Goal: Check status: Check status

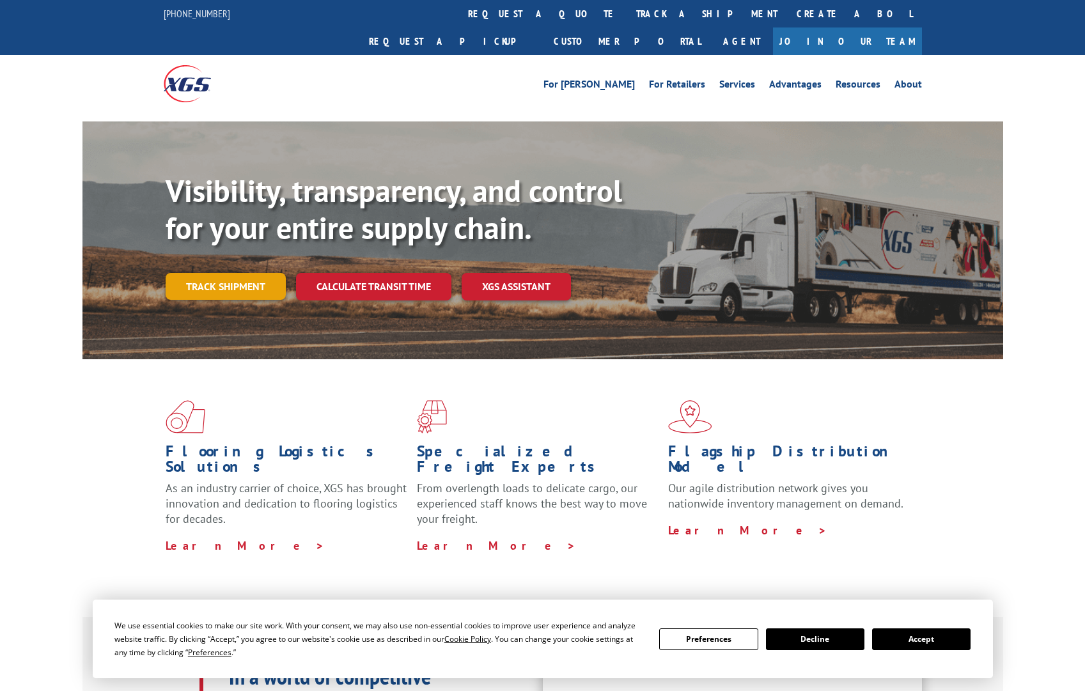
click at [250, 273] on link "Track shipment" at bounding box center [226, 286] width 120 height 27
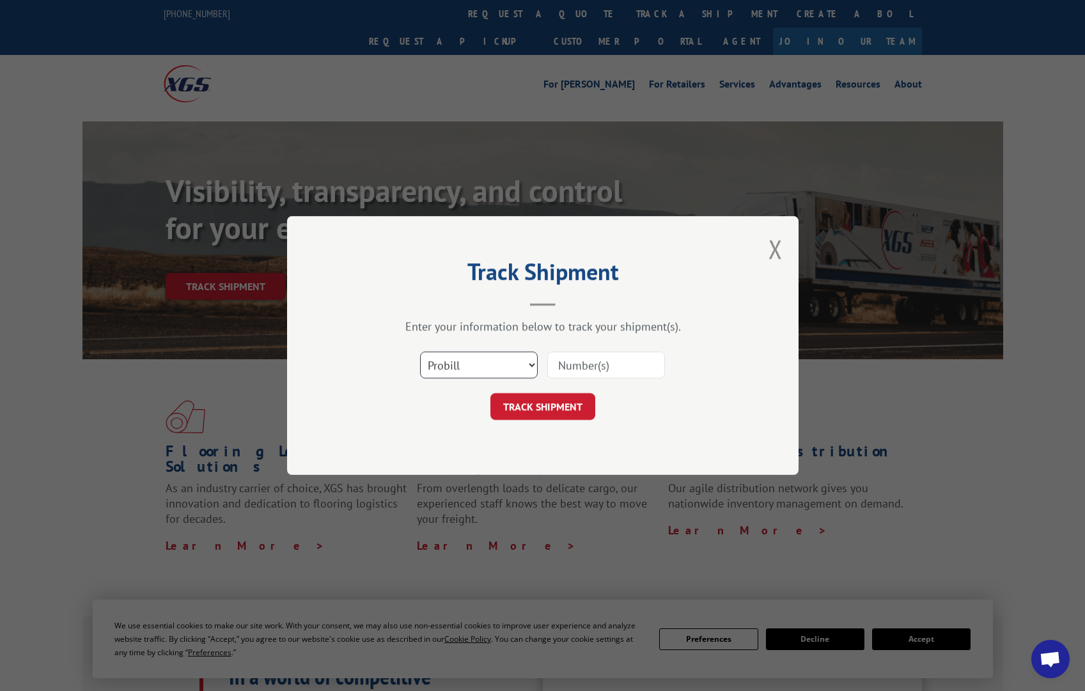
click at [527, 359] on select "Select category... Probill BOL PO" at bounding box center [479, 365] width 118 height 27
click at [420, 352] on select "Select category... Probill BOL PO" at bounding box center [479, 365] width 118 height 27
click at [594, 365] on input at bounding box center [606, 365] width 118 height 27
type input "17487805"
click at [525, 406] on button "TRACK SHIPMENT" at bounding box center [542, 406] width 105 height 27
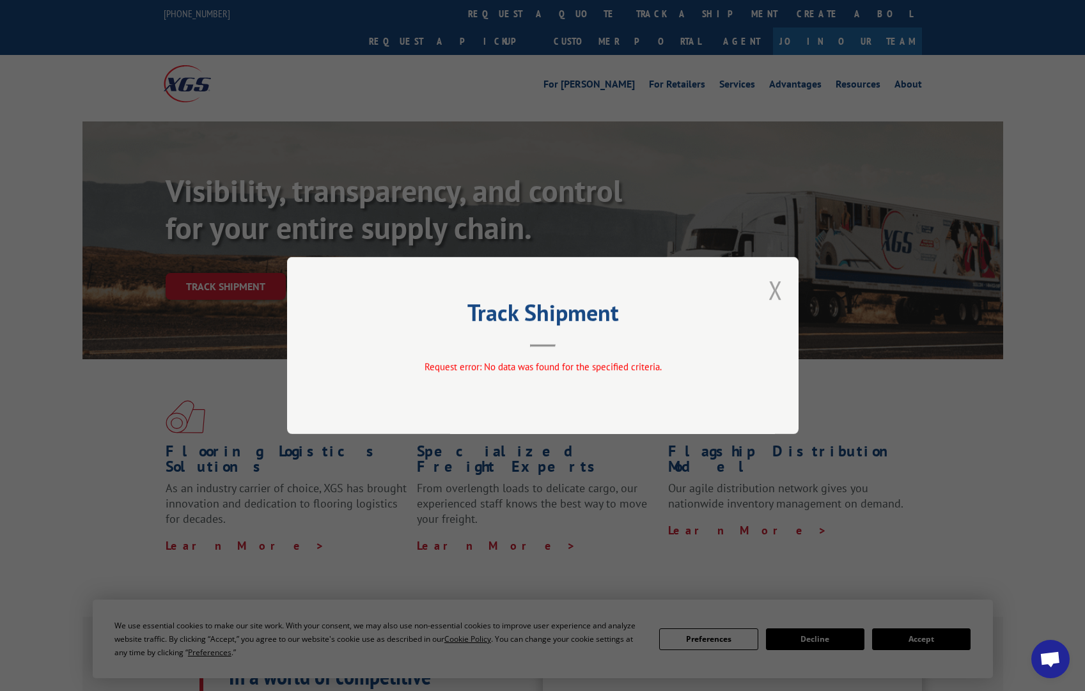
click at [777, 288] on button "Close modal" at bounding box center [776, 290] width 14 height 34
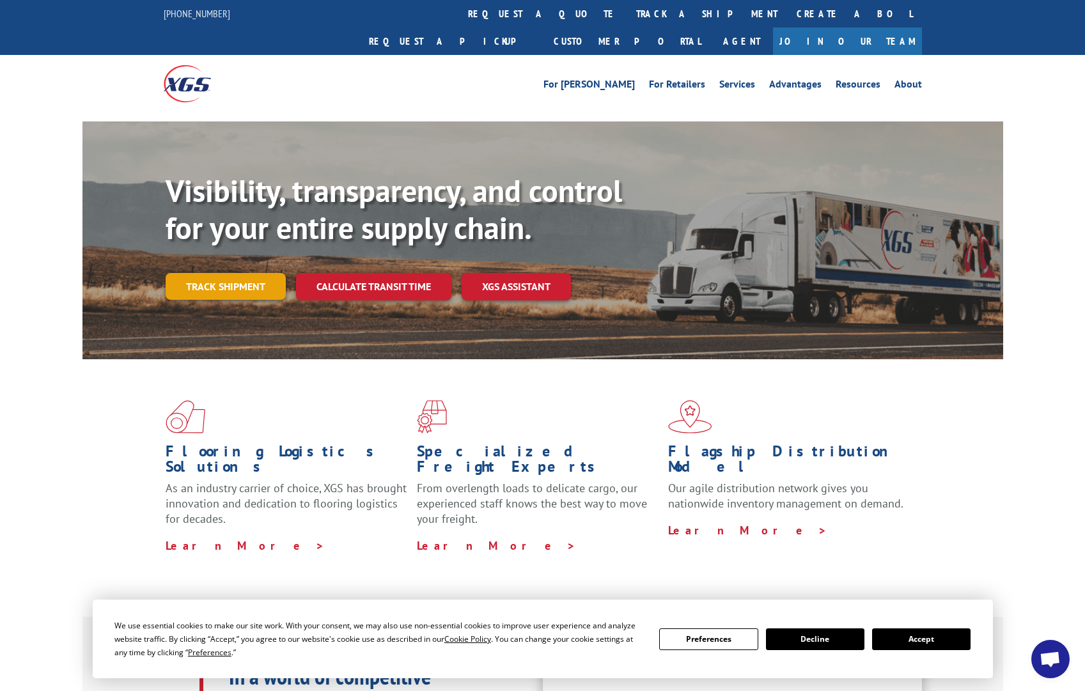
click at [235, 273] on link "Track shipment" at bounding box center [226, 286] width 120 height 27
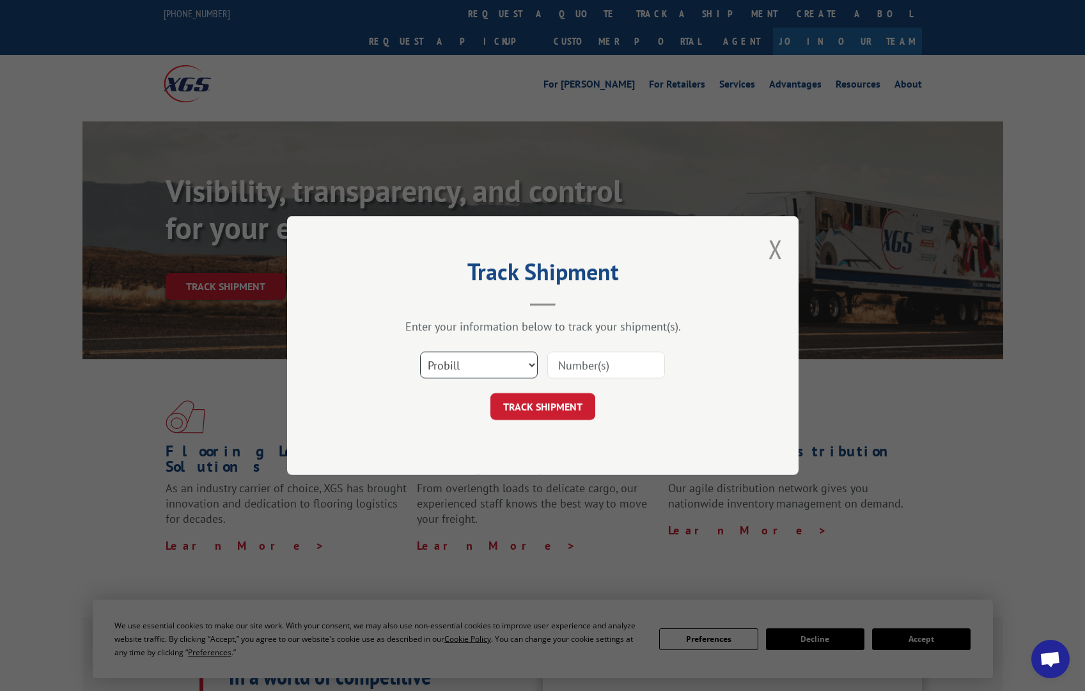
click at [530, 361] on select "Select category... Probill BOL PO" at bounding box center [479, 365] width 118 height 27
select select "bol"
click at [420, 352] on select "Select category... Probill BOL PO" at bounding box center [479, 365] width 118 height 27
click at [575, 363] on input at bounding box center [606, 365] width 118 height 27
type input "55636310"
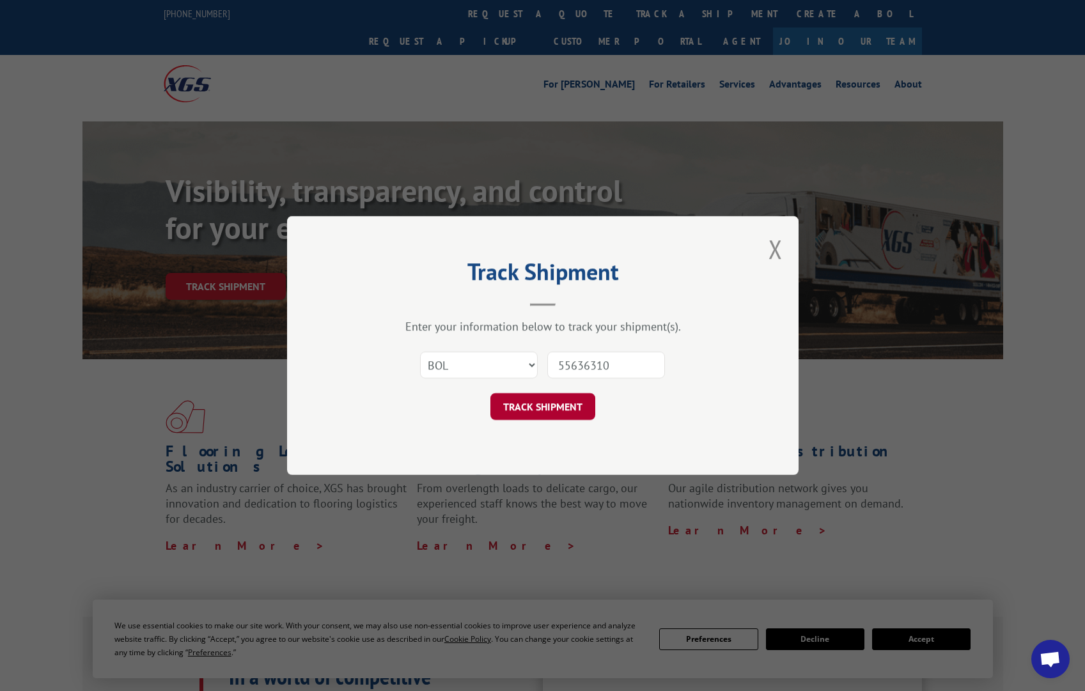
click at [542, 414] on button "TRACK SHIPMENT" at bounding box center [542, 406] width 105 height 27
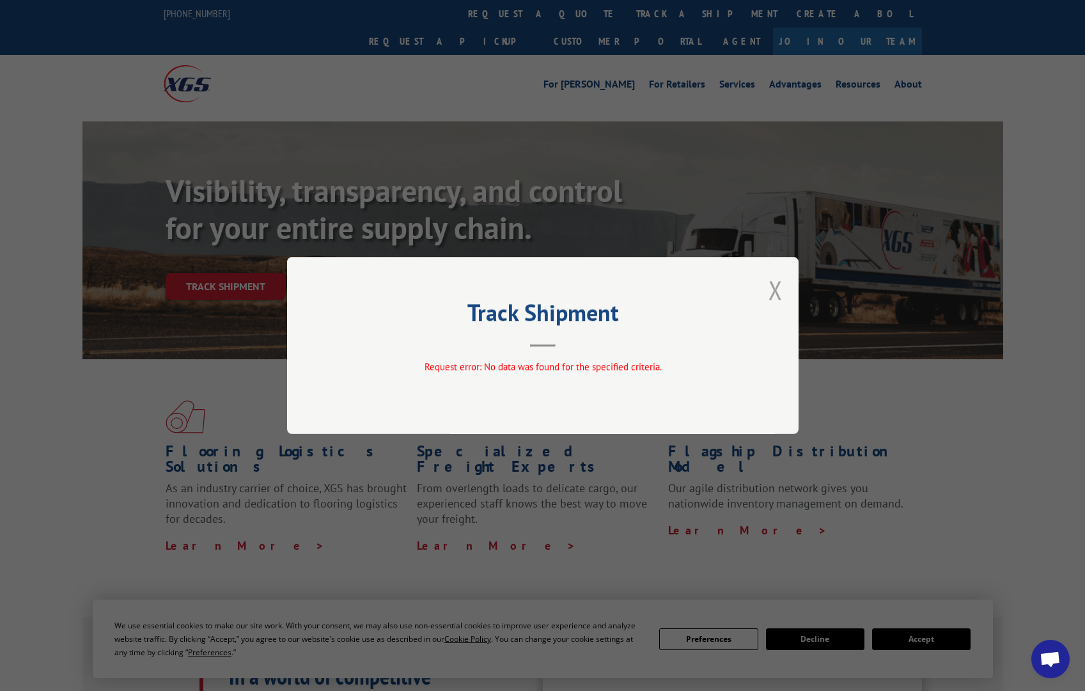
click at [776, 291] on button "Close modal" at bounding box center [776, 290] width 14 height 34
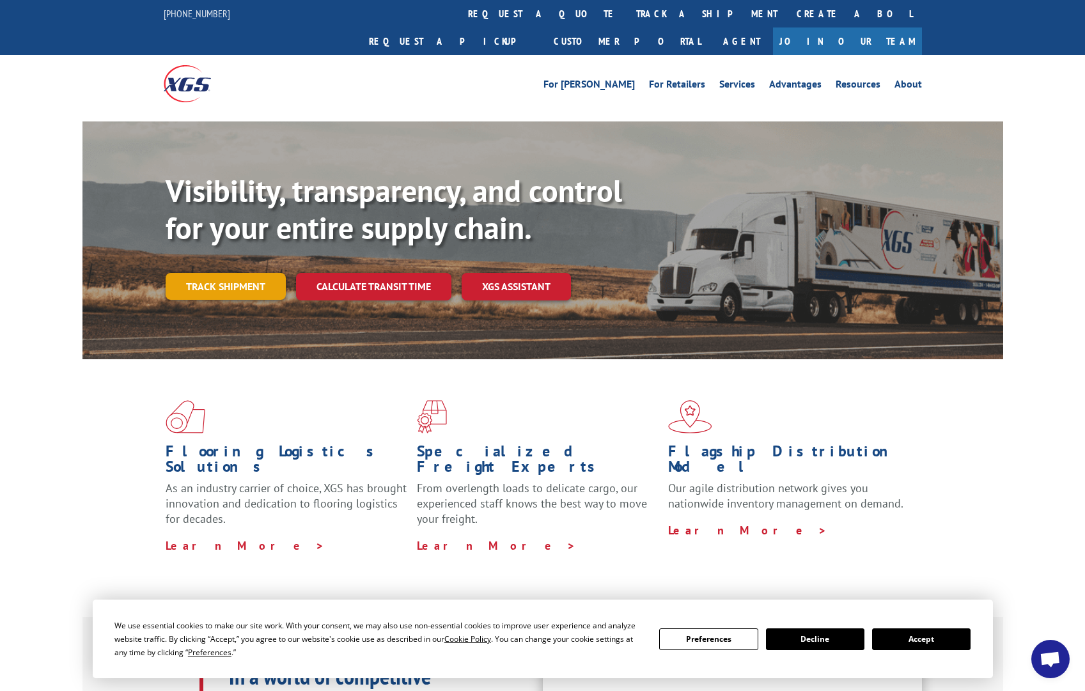
click at [242, 273] on link "Track shipment" at bounding box center [226, 286] width 120 height 27
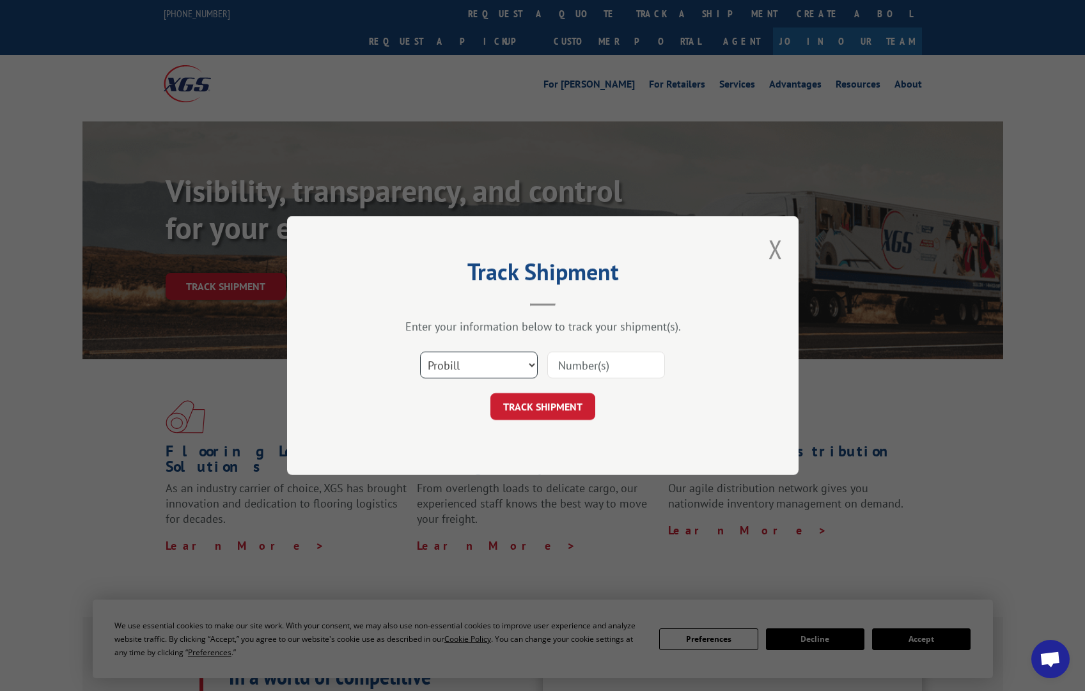
drag, startPoint x: 475, startPoint y: 359, endPoint x: 485, endPoint y: 363, distance: 10.1
click at [475, 359] on select "Select category... Probill BOL PO" at bounding box center [479, 365] width 118 height 27
select select "po"
click at [420, 352] on select "Select category... Probill BOL PO" at bounding box center [479, 365] width 118 height 27
click at [587, 374] on input at bounding box center [606, 365] width 118 height 27
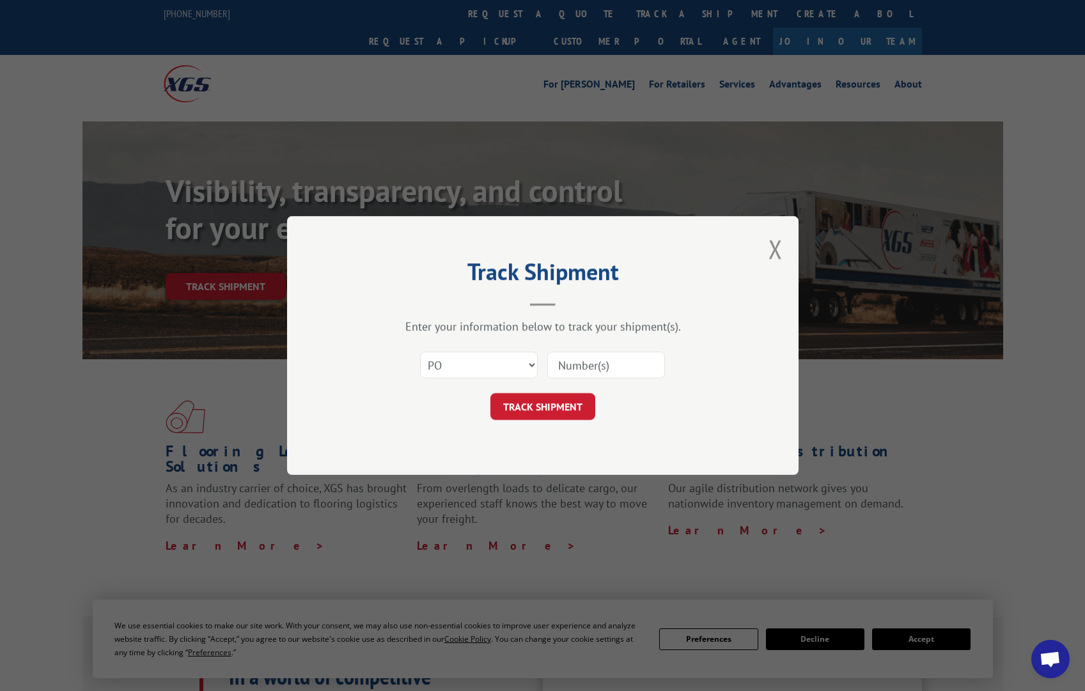
paste input "53541"
type input "53541"
click at [554, 411] on button "TRACK SHIPMENT" at bounding box center [542, 406] width 105 height 27
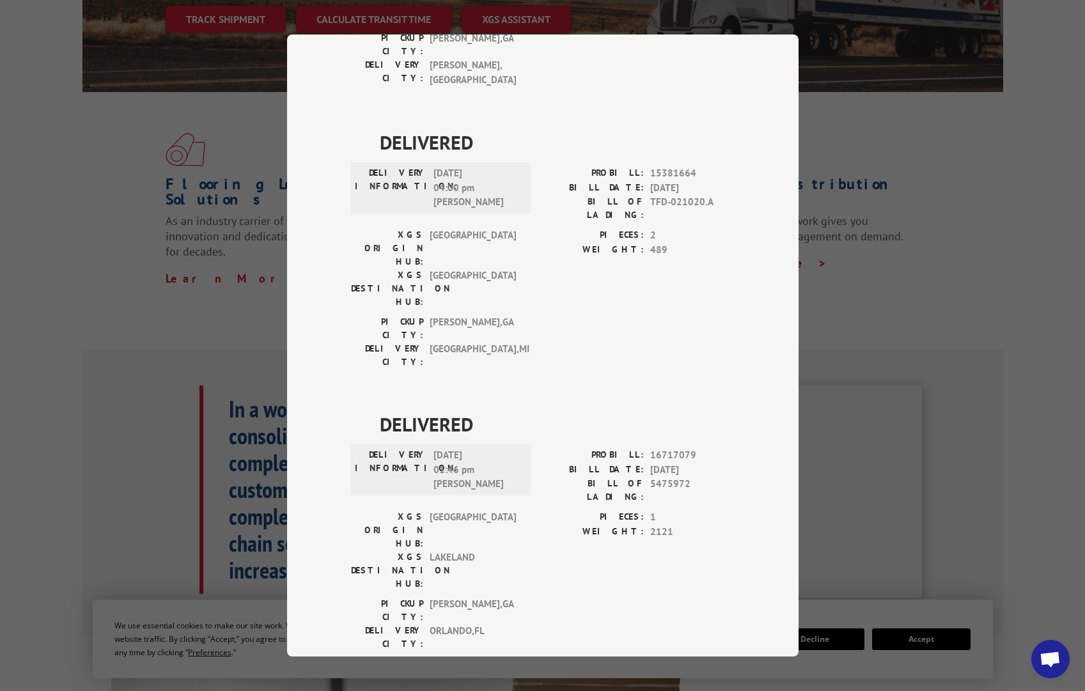
scroll to position [320, 0]
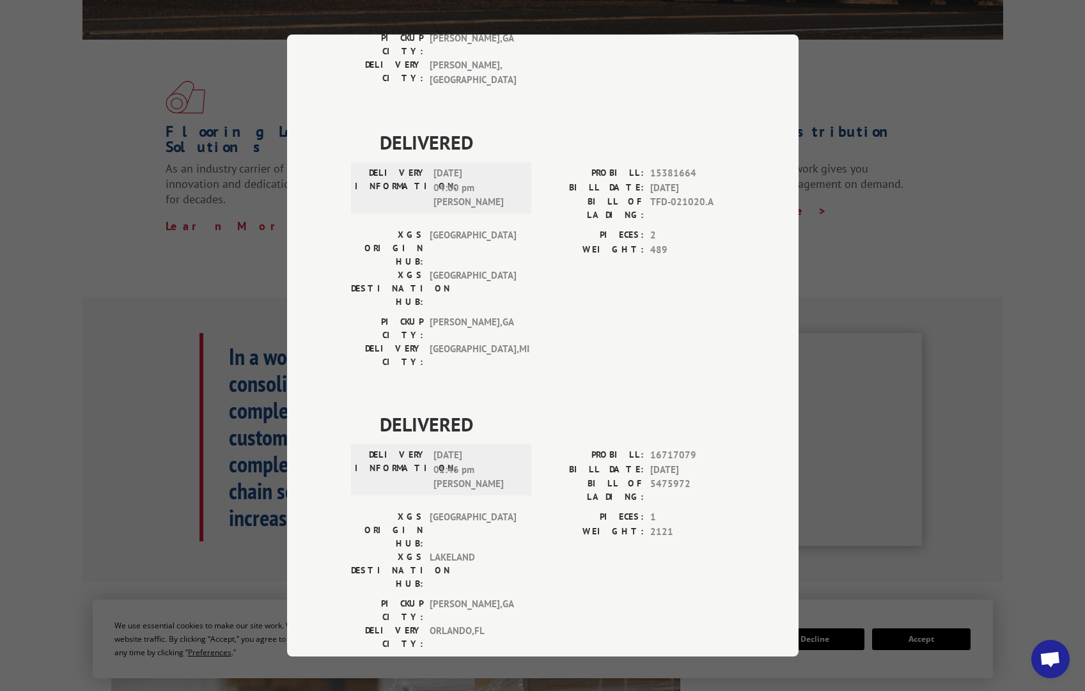
click at [204, 247] on div "Track Shipment DELIVERED DELIVERY INFORMATION: PROBILL: 9676835 BILL DATE: [DAT…" at bounding box center [542, 345] width 1085 height 691
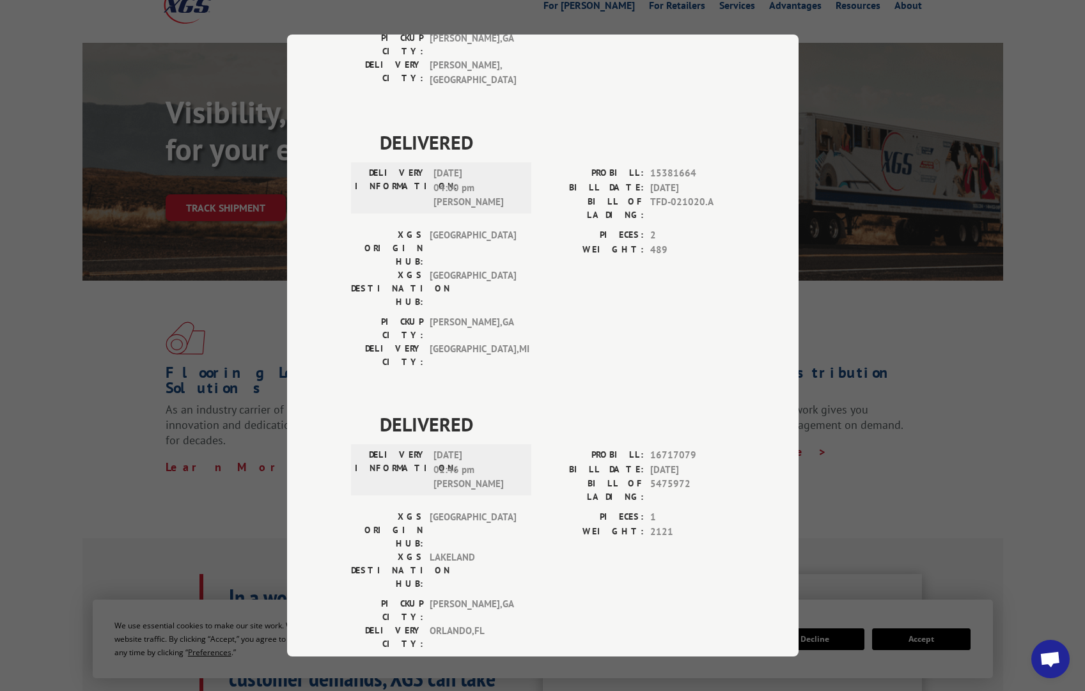
scroll to position [64, 0]
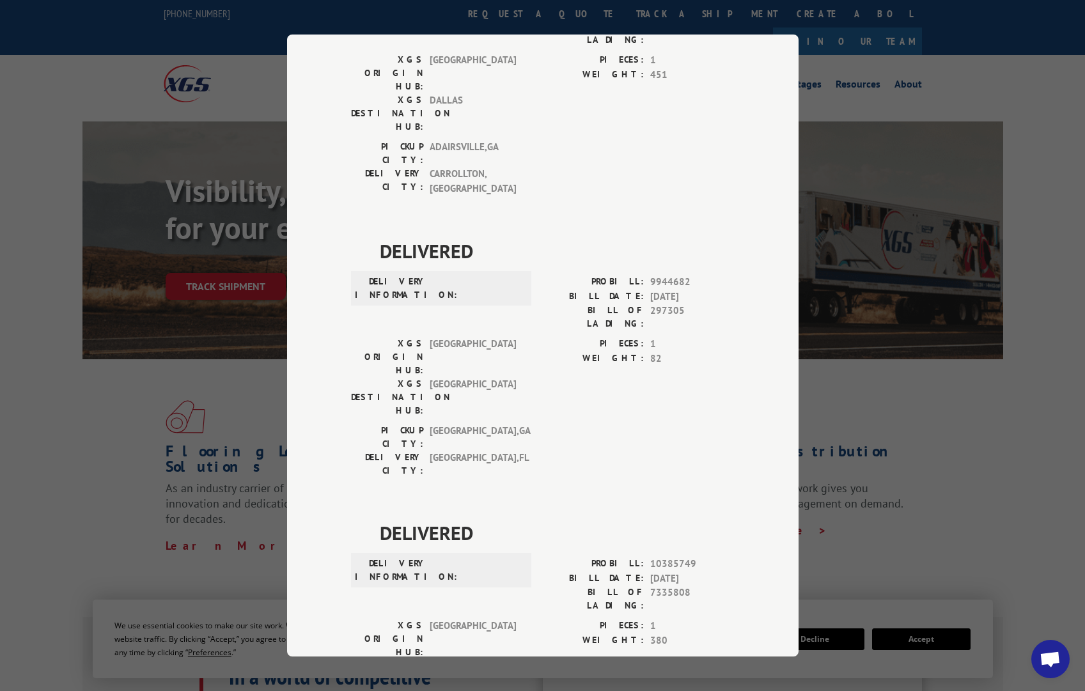
scroll to position [256, 0]
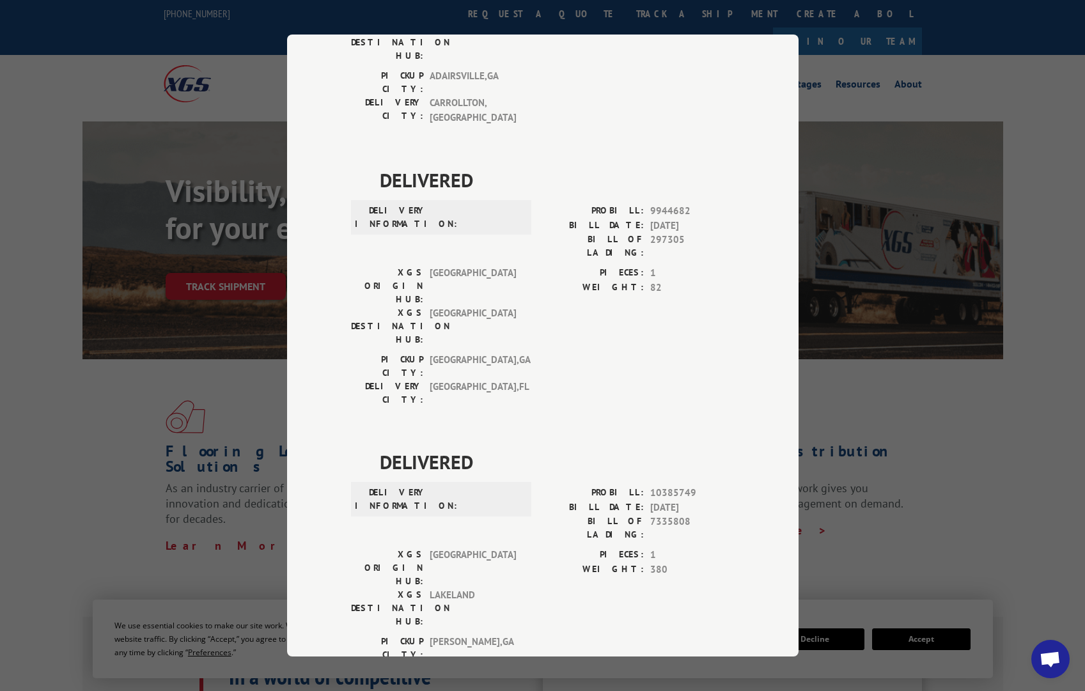
click at [248, 127] on div "Track Shipment DELIVERED DELIVERY INFORMATION: PROBILL: 9676835 BILL DATE: [DAT…" at bounding box center [542, 345] width 1085 height 691
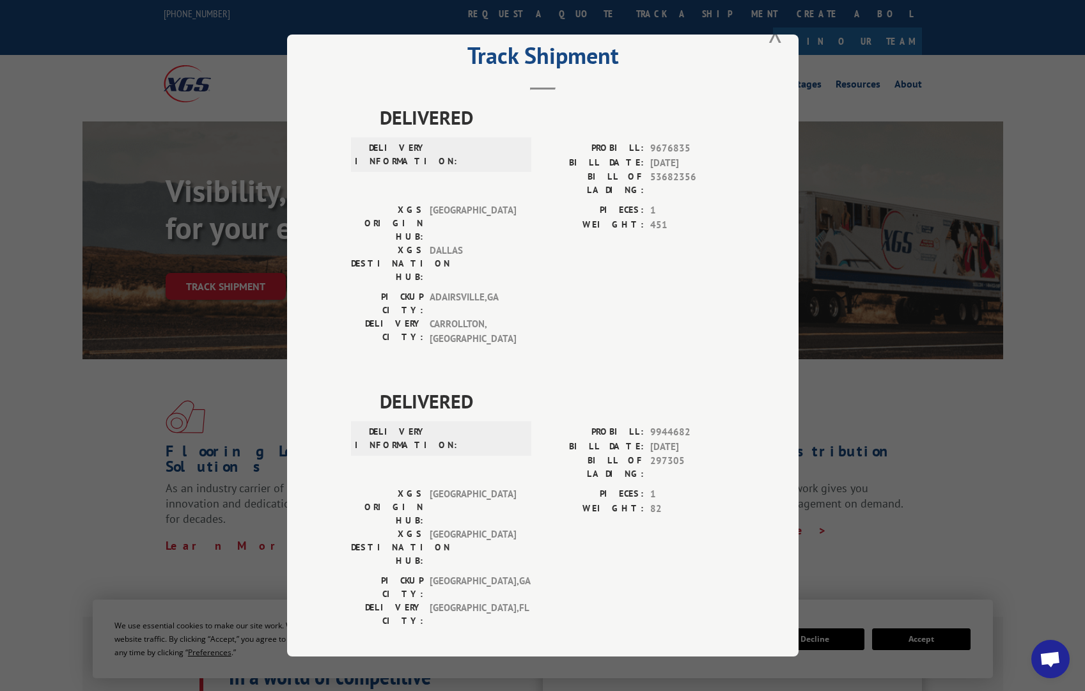
scroll to position [0, 0]
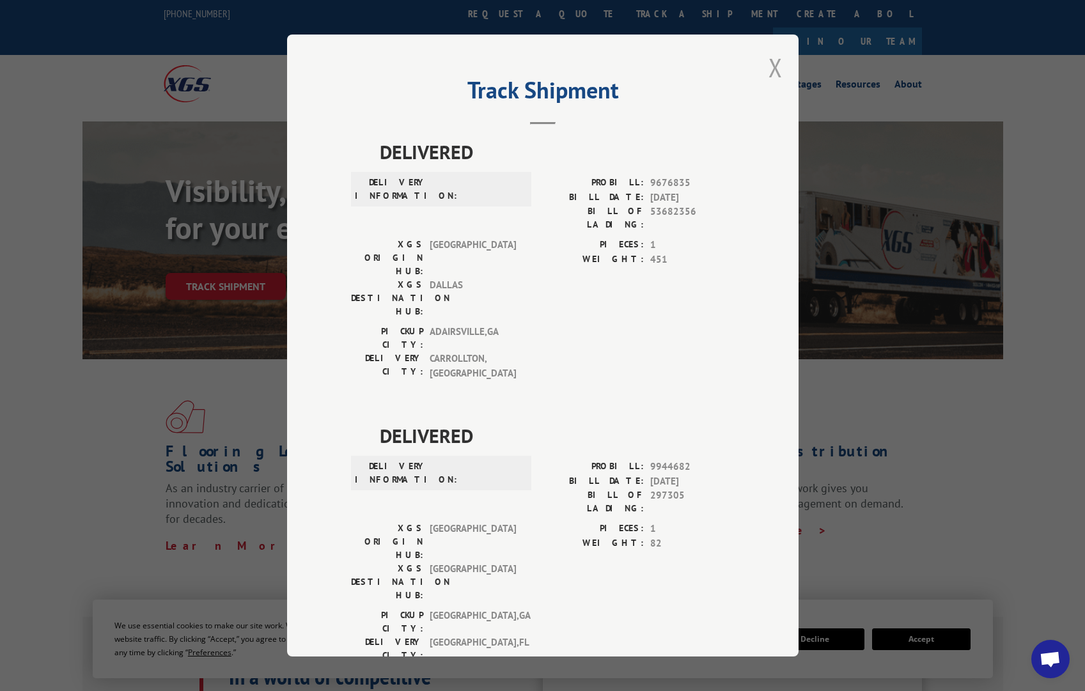
click at [769, 63] on button "Close modal" at bounding box center [776, 68] width 14 height 34
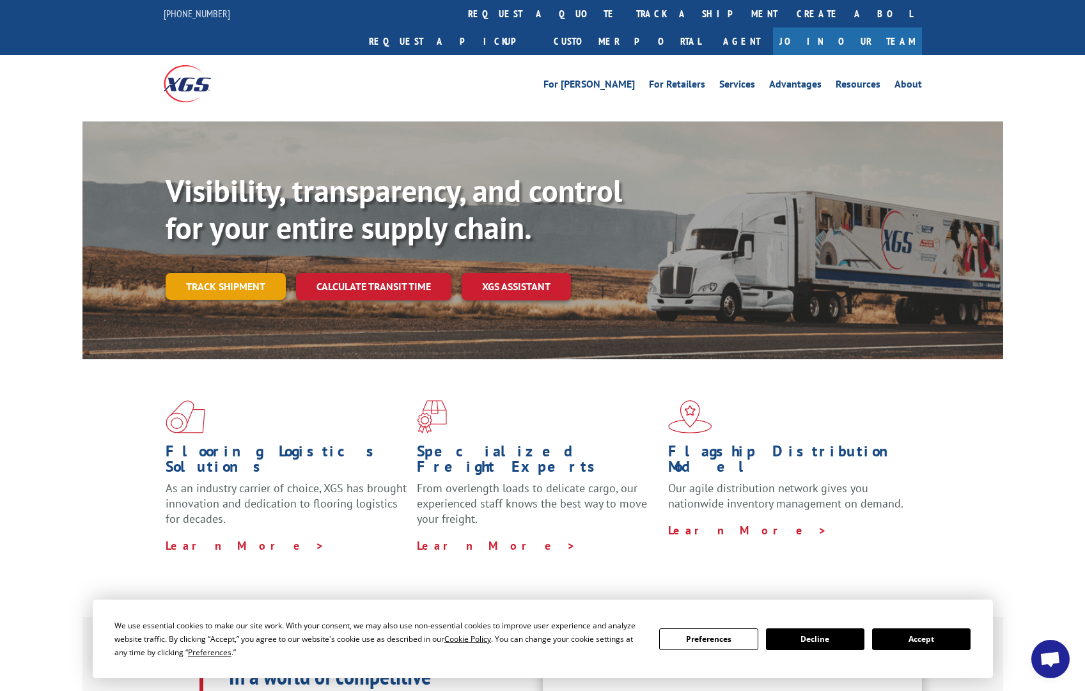
click at [235, 273] on link "Track shipment" at bounding box center [226, 286] width 120 height 27
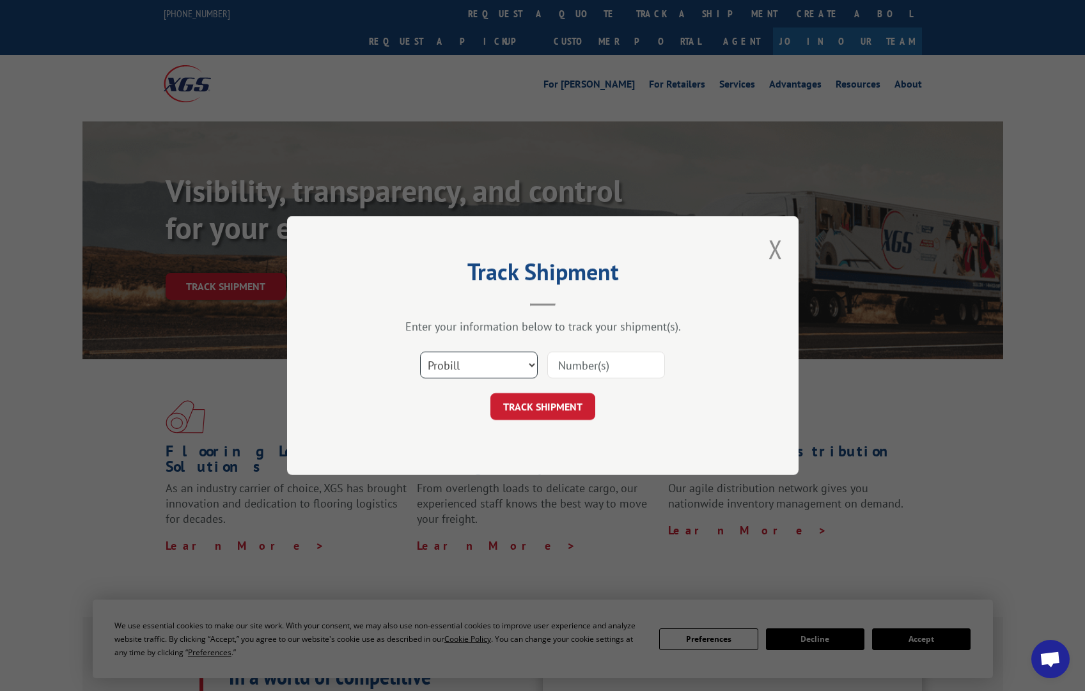
click at [473, 364] on select "Select category... Probill BOL PO" at bounding box center [479, 365] width 118 height 27
click at [774, 244] on button "Close modal" at bounding box center [776, 249] width 14 height 34
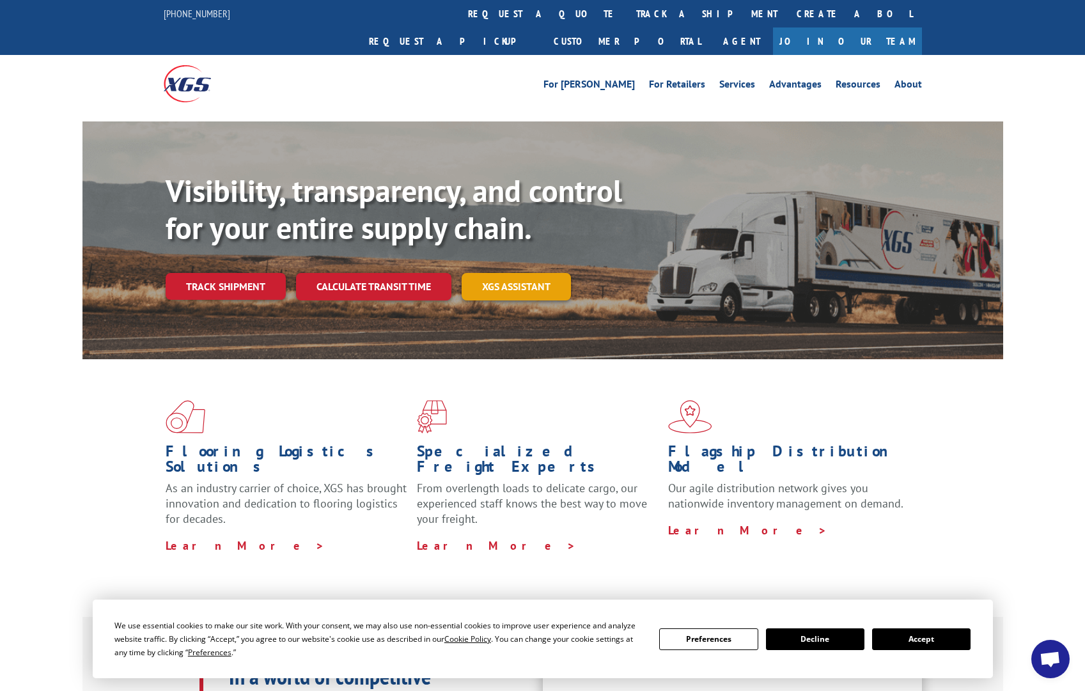
click at [505, 273] on link "XGS ASSISTANT" at bounding box center [516, 286] width 109 height 27
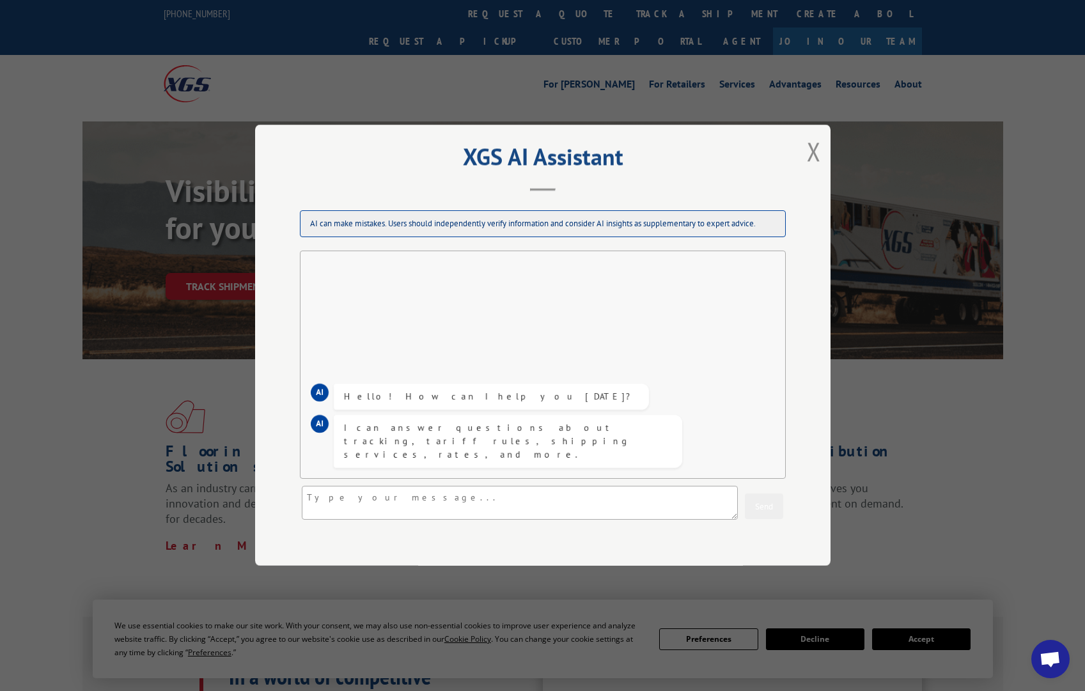
click at [522, 554] on div "XGS AI Assistant AI can make mistakes. Users should independently verify inform…" at bounding box center [542, 345] width 575 height 441
drag, startPoint x: 404, startPoint y: 505, endPoint x: 392, endPoint y: 503, distance: 12.3
click at [403, 504] on textarea at bounding box center [520, 504] width 436 height 34
type textarea "c"
paste textarea "17487803"
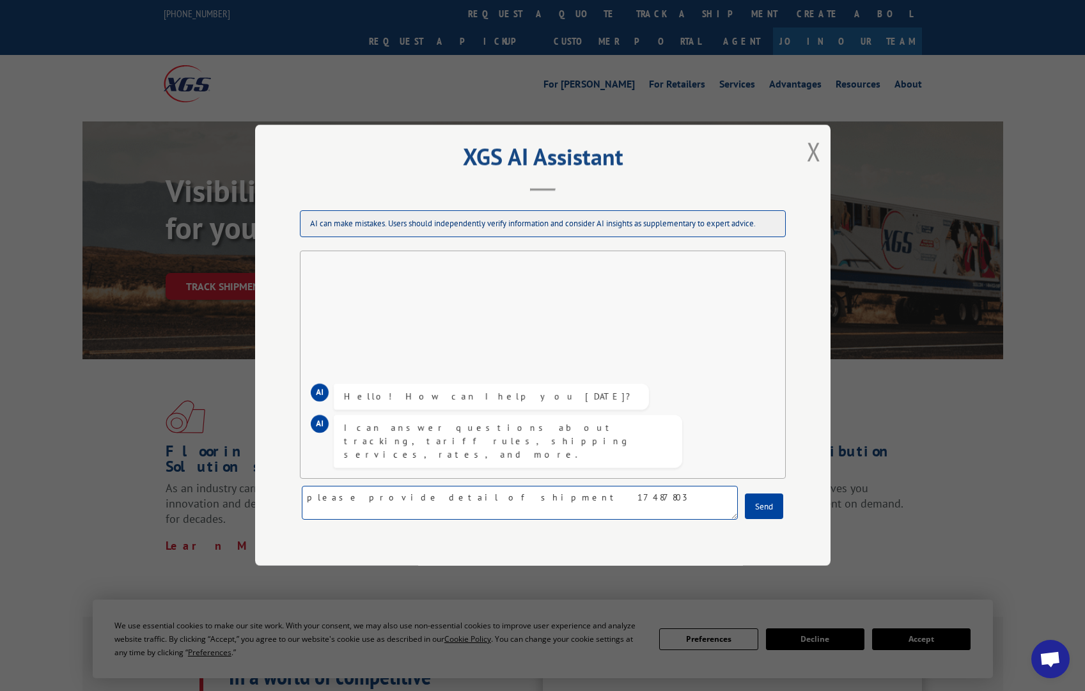
click at [442, 497] on textarea "please provide detail of shipment 17487803" at bounding box center [520, 504] width 436 height 34
type textarea "please provide detail of shipment 55636310 pro 17487803"
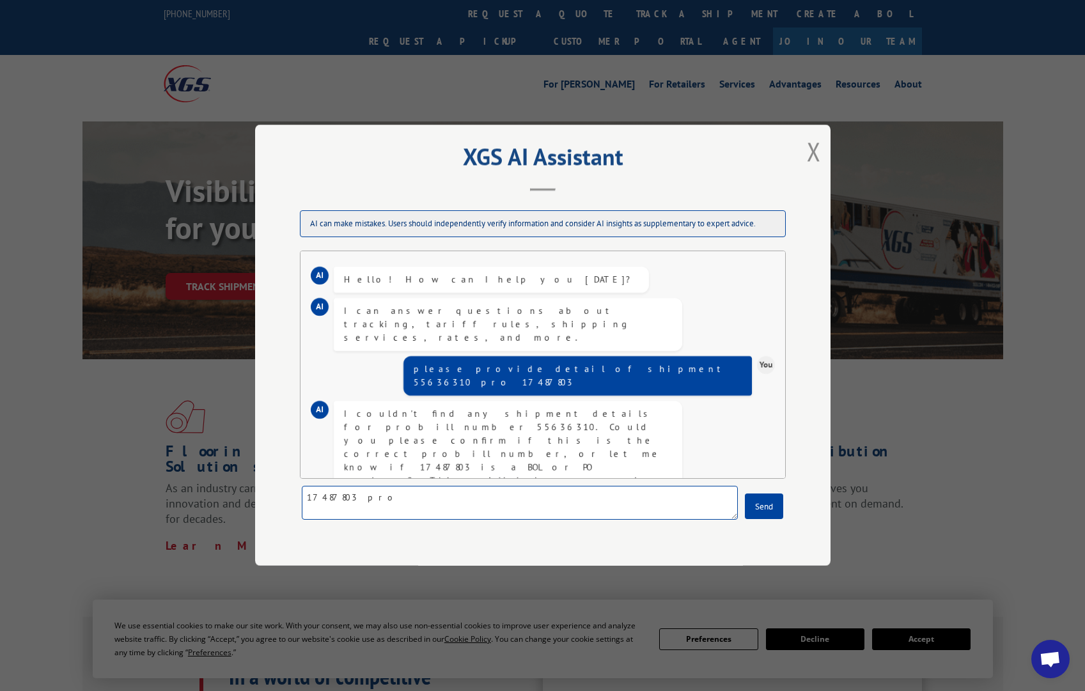
type textarea "17487803 pro"
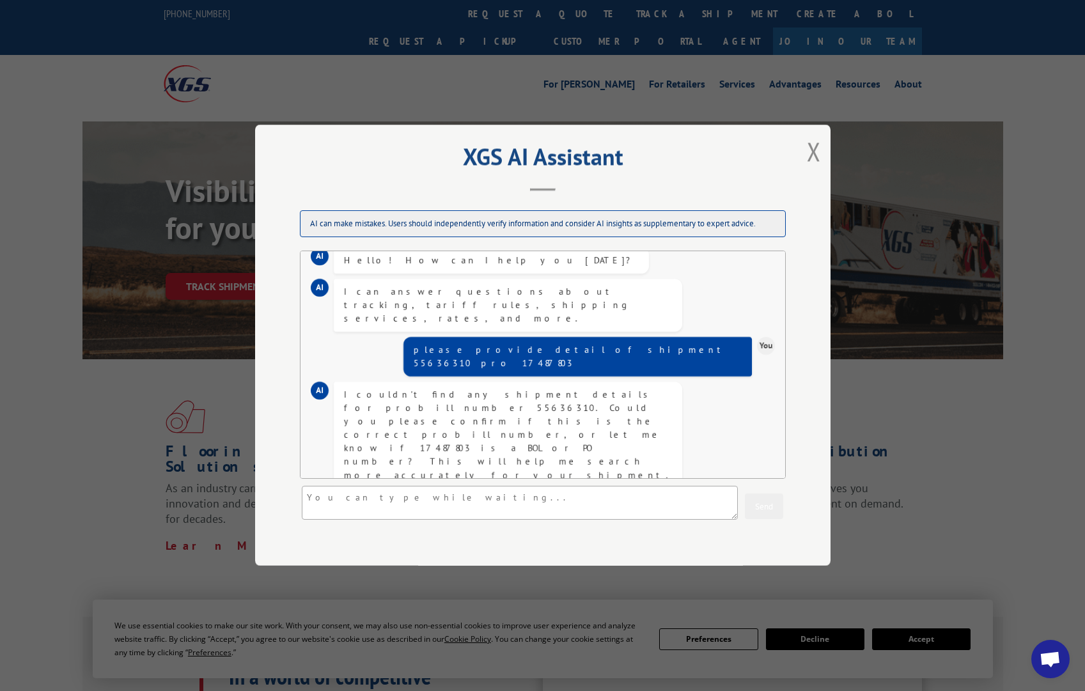
scroll to position [48, 0]
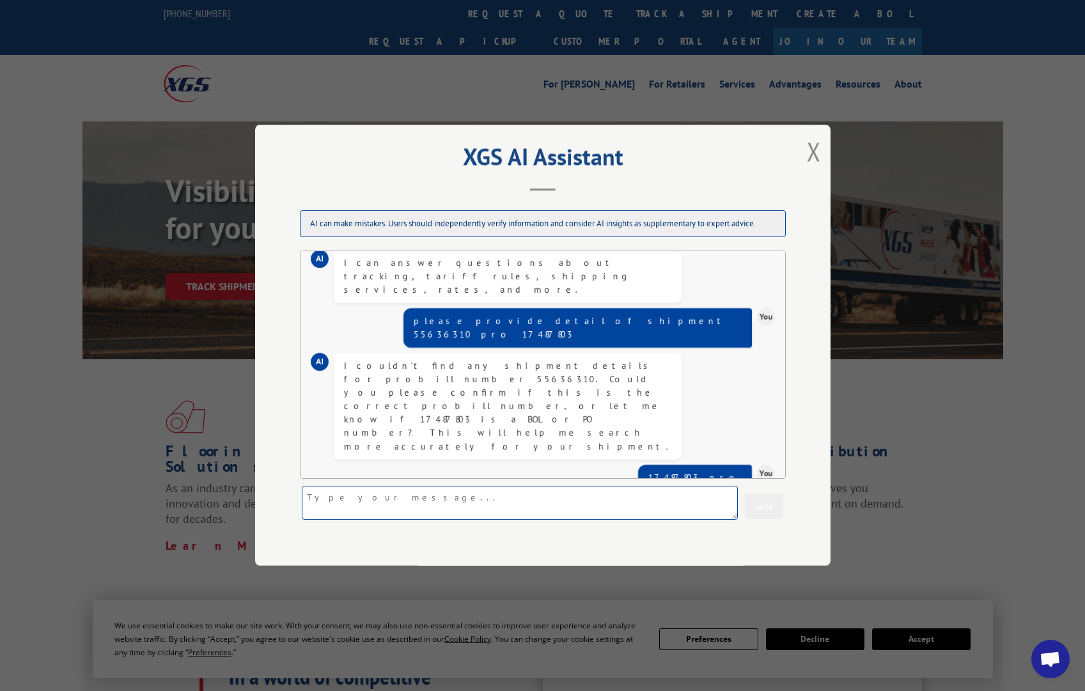
click at [368, 498] on textarea at bounding box center [520, 504] width 436 height 34
paste textarea "53541"
type textarea "53541"
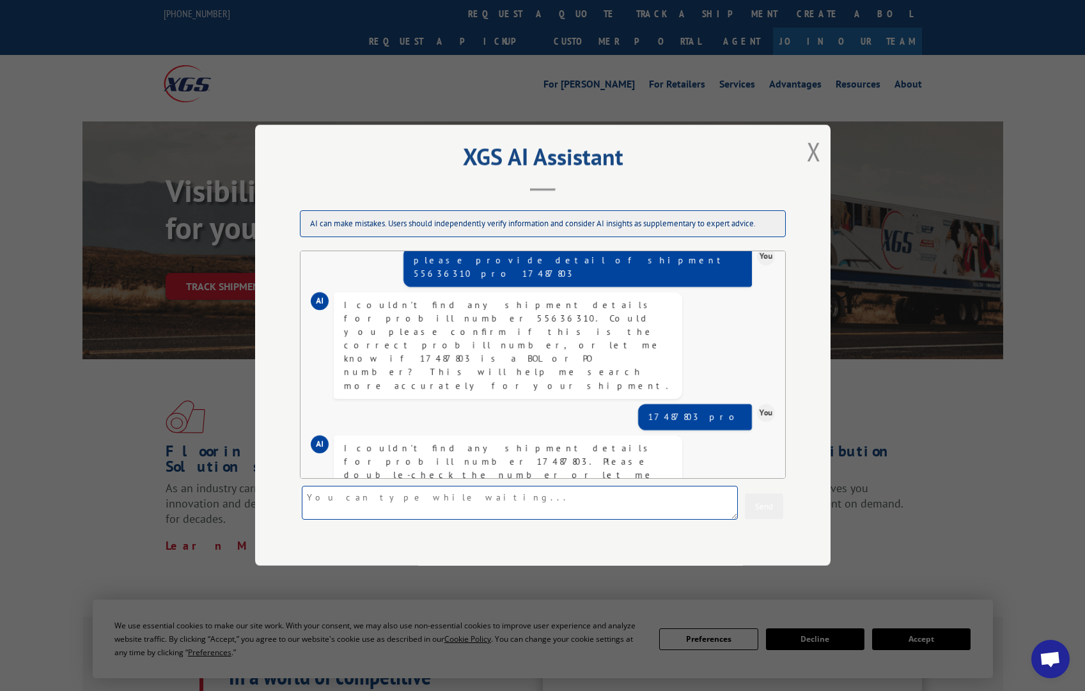
type textarea "o"
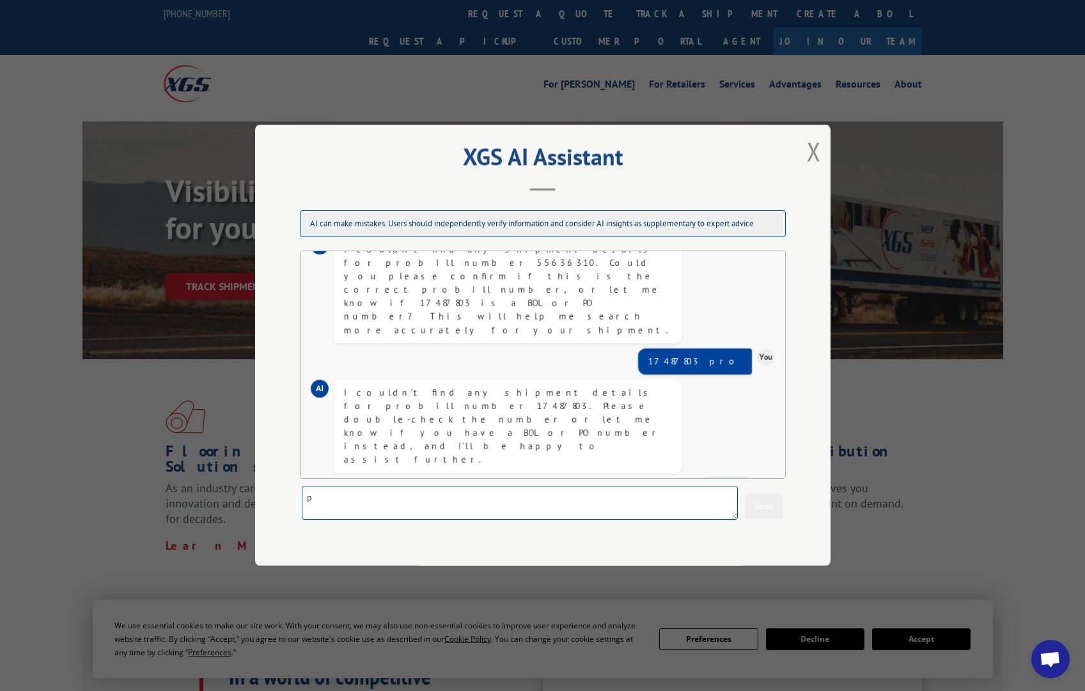
type textarea "po"
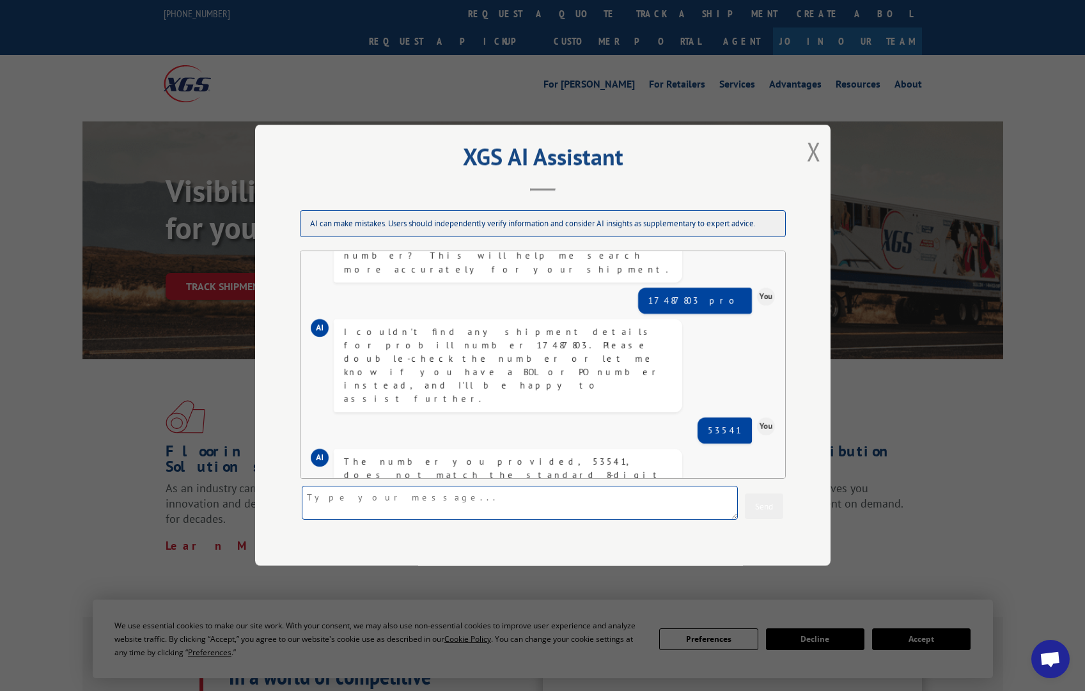
scroll to position [240, 0]
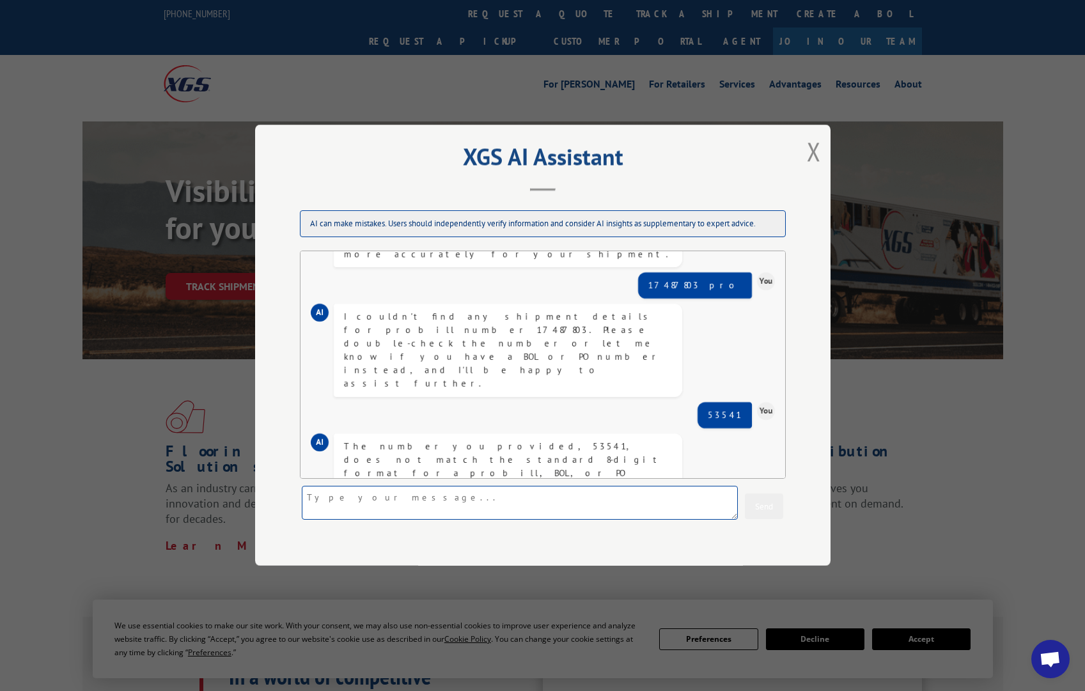
click at [361, 510] on textarea at bounding box center [520, 504] width 436 height 34
type textarea "PO 53541"
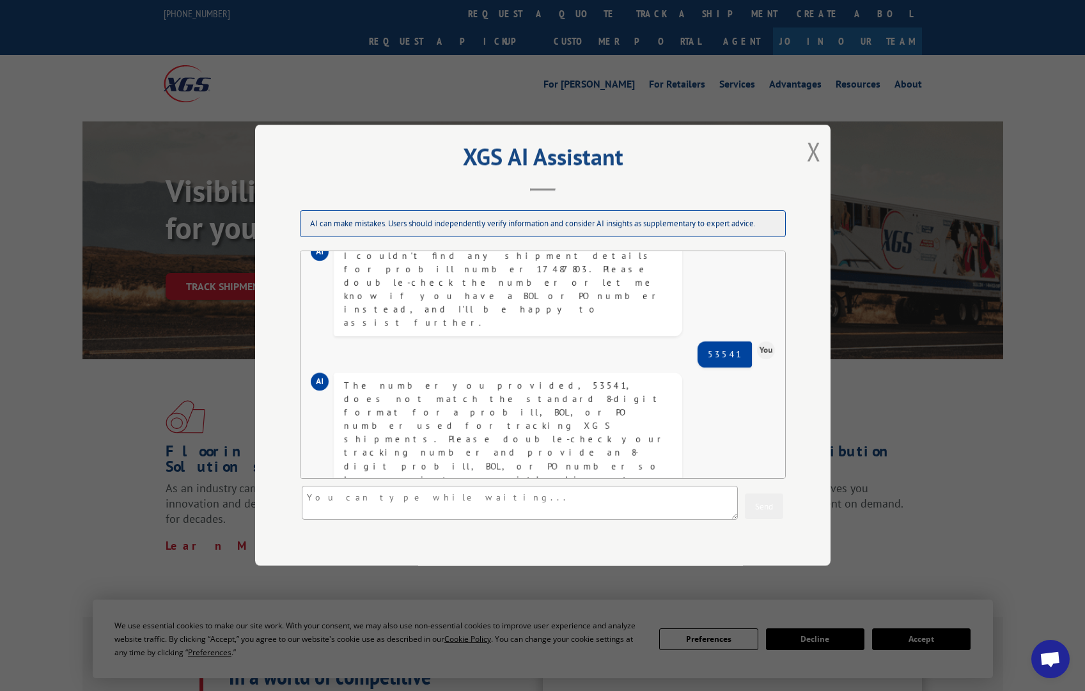
scroll to position [786, 0]
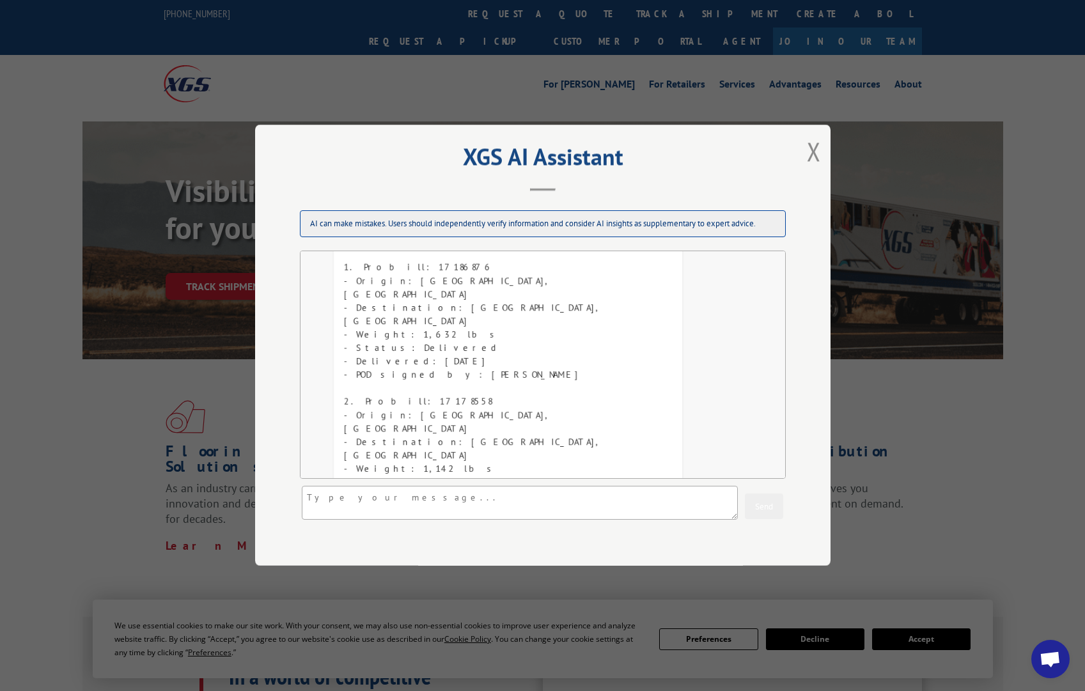
drag, startPoint x: 100, startPoint y: 537, endPoint x: 109, endPoint y: 536, distance: 9.0
click at [100, 537] on div "XGS AI Assistant AI can make mistakes. Users should independently verify inform…" at bounding box center [542, 345] width 1085 height 691
click at [395, 494] on textarea at bounding box center [520, 504] width 436 height 34
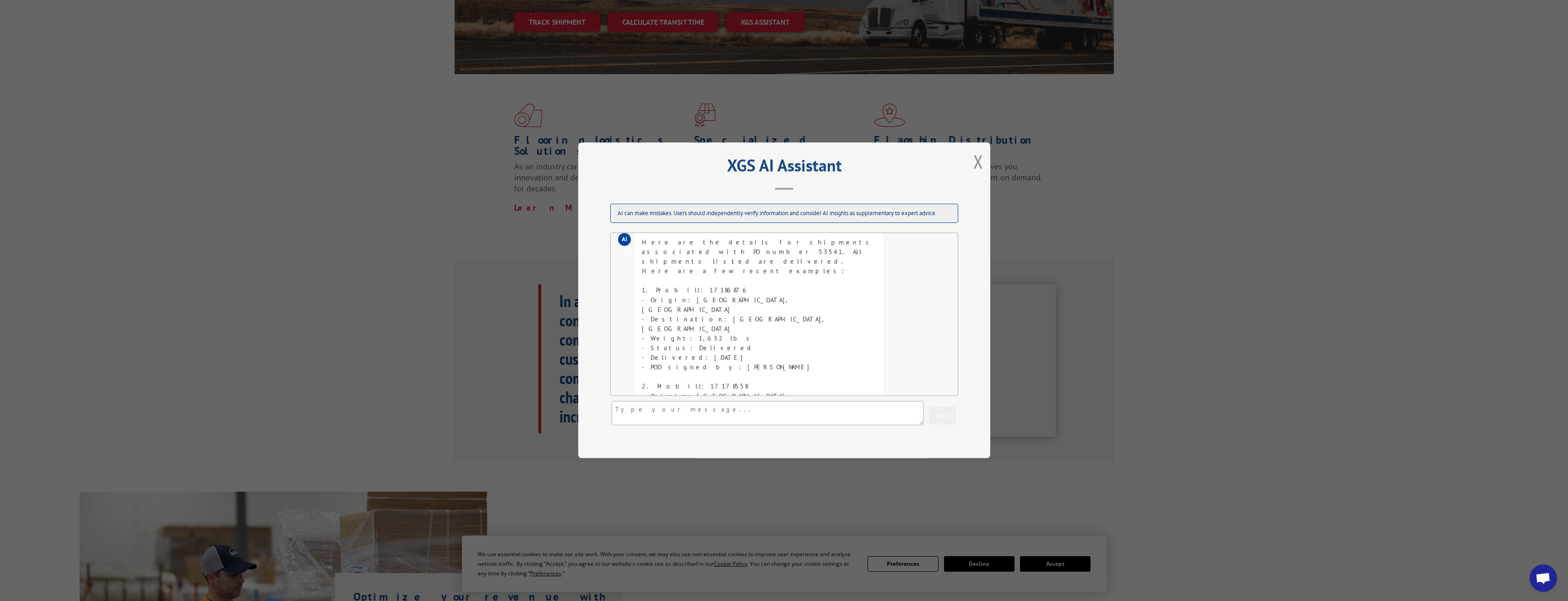
scroll to position [535, 0]
click at [367, 332] on div "XGS AI Assistant AI can make mistakes. Users should independently verify inform…" at bounding box center [784, 300] width 1568 height 601
